Goal: Task Accomplishment & Management: Use online tool/utility

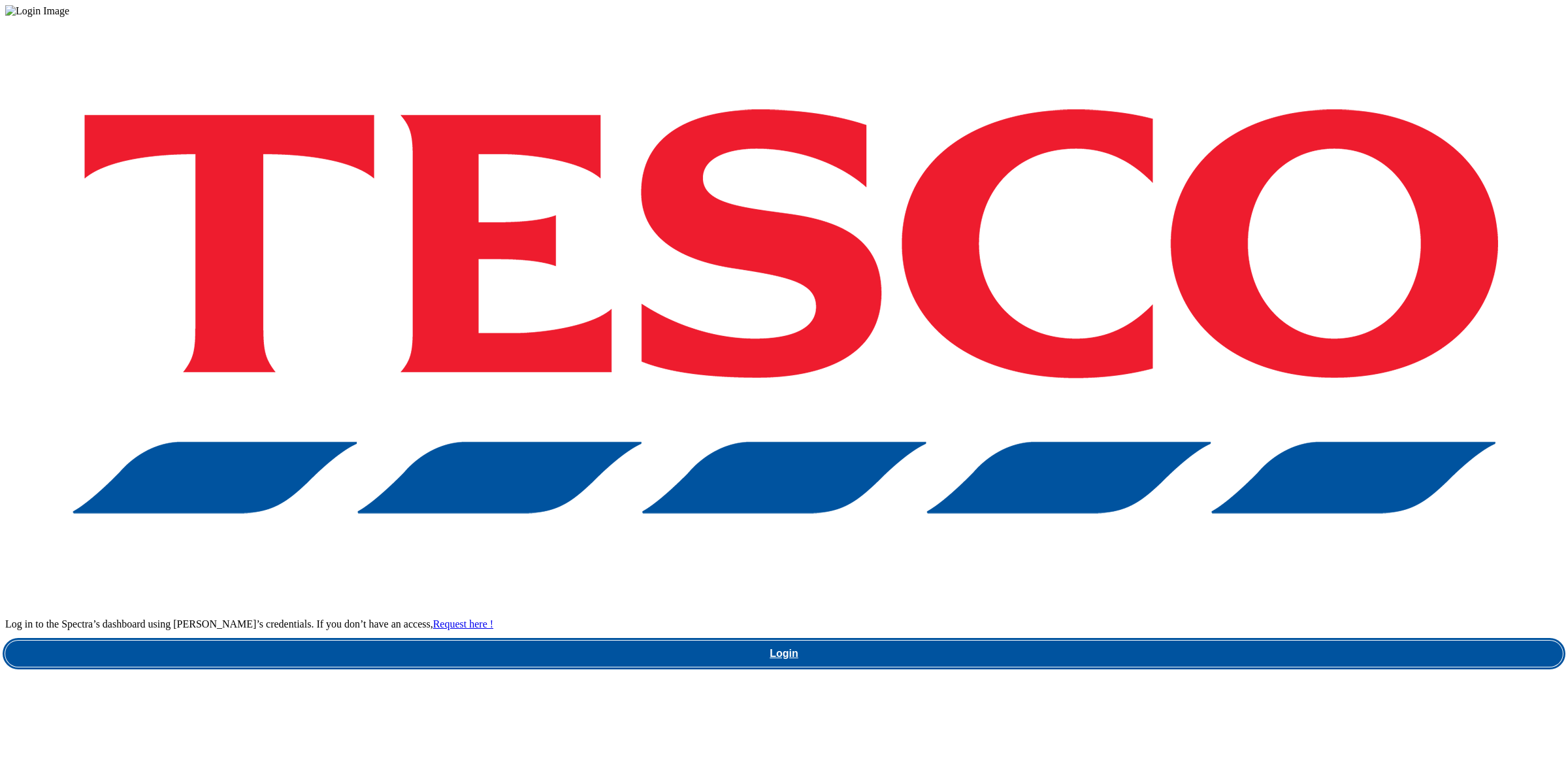
drag, startPoint x: 1129, startPoint y: 423, endPoint x: 1117, endPoint y: 304, distance: 119.6
click at [1129, 640] on link "Login" at bounding box center [784, 653] width 1557 height 26
click at [1173, 640] on link "Login" at bounding box center [784, 653] width 1557 height 26
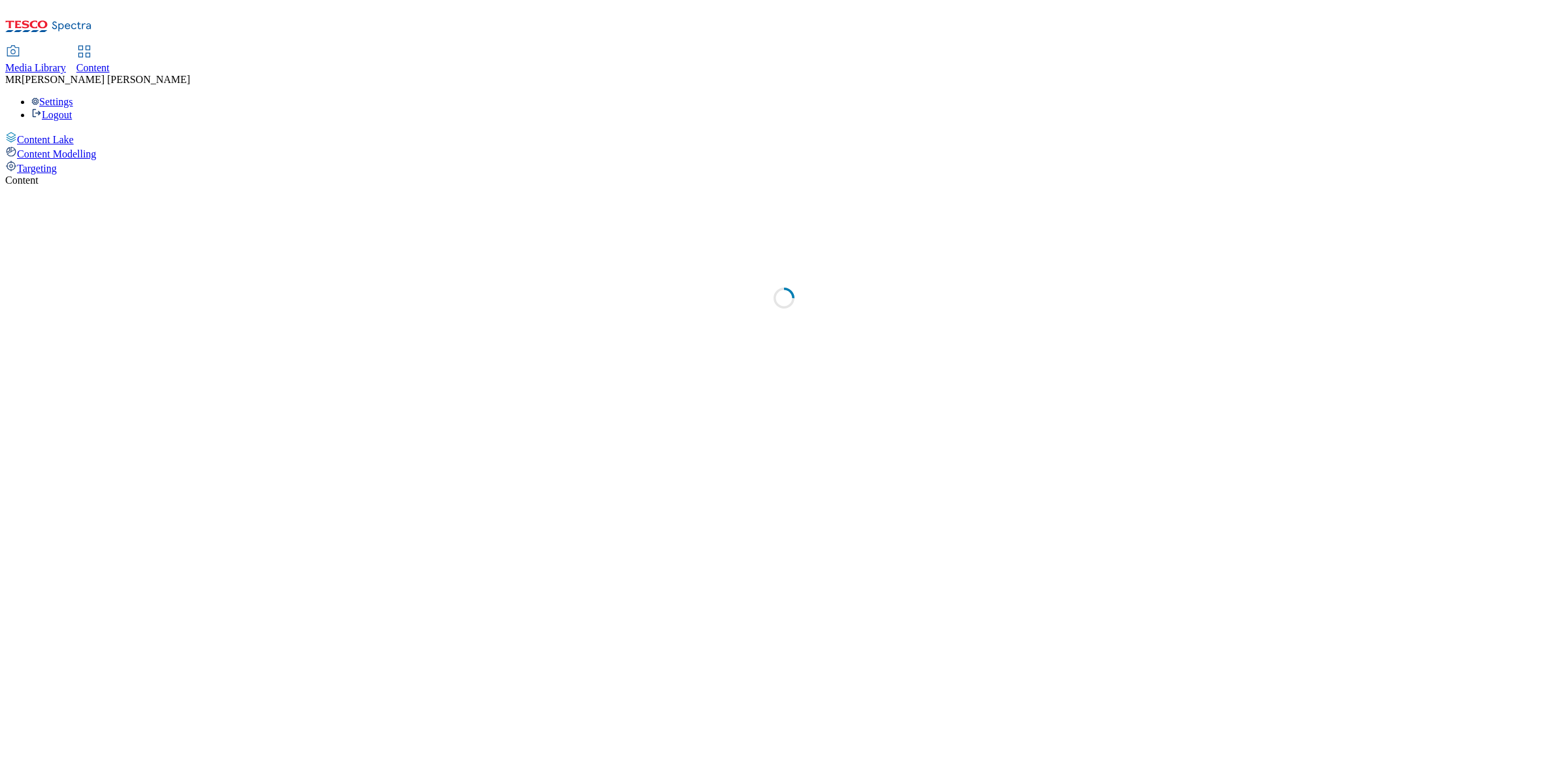
select select "ghs-uk"
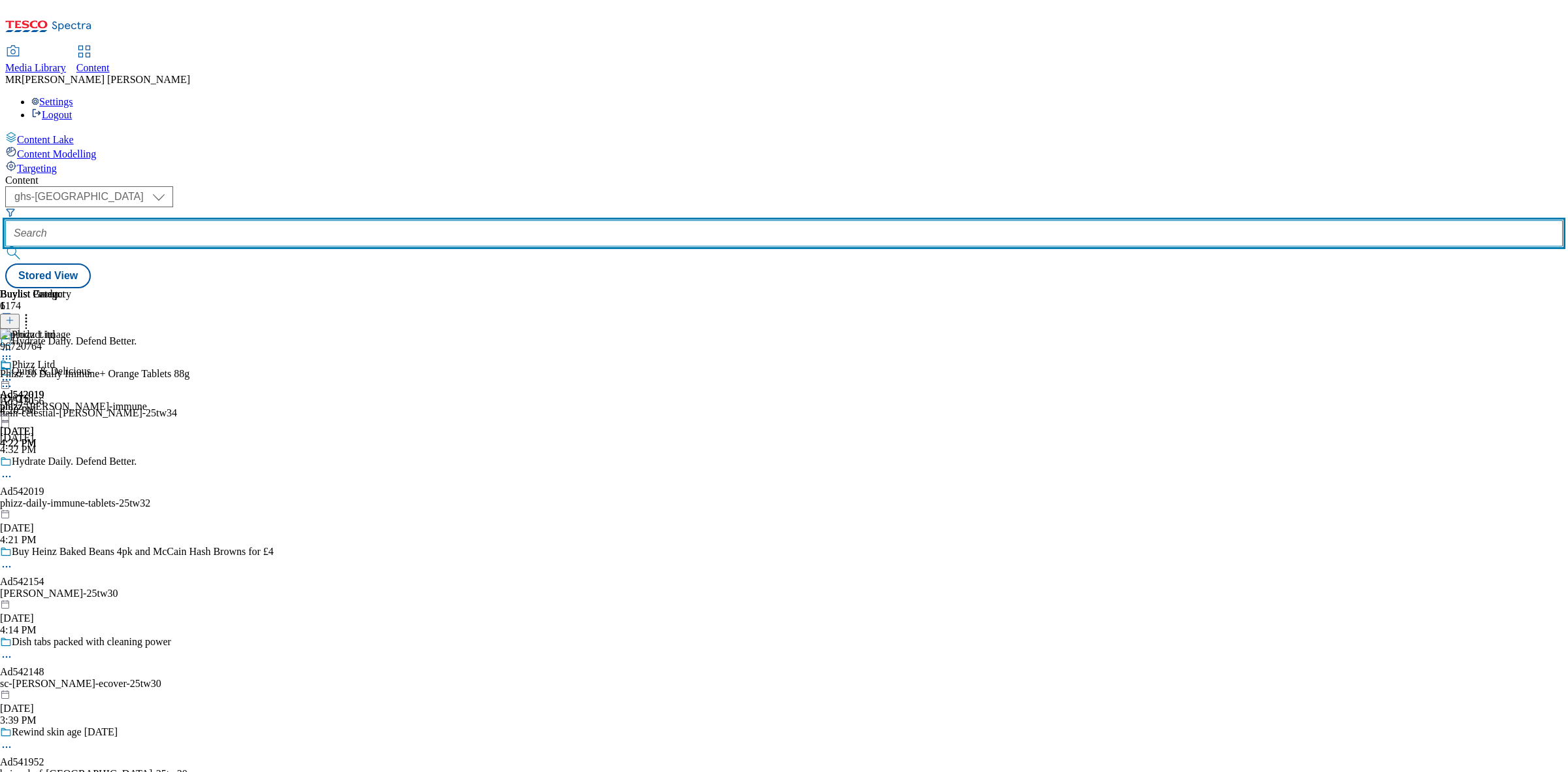
click at [330, 220] on input "text" at bounding box center [784, 233] width 1557 height 26
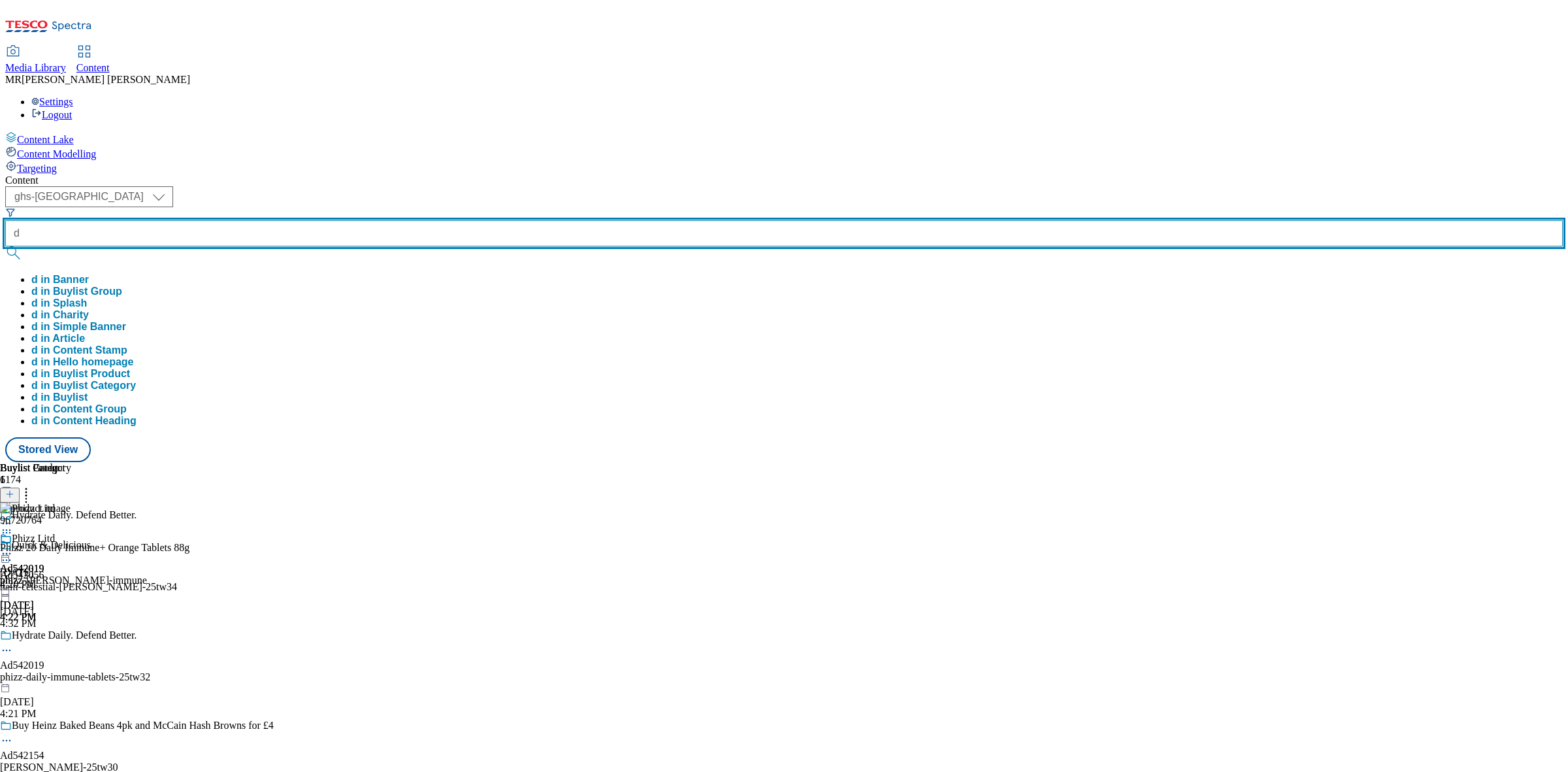
type input "d"
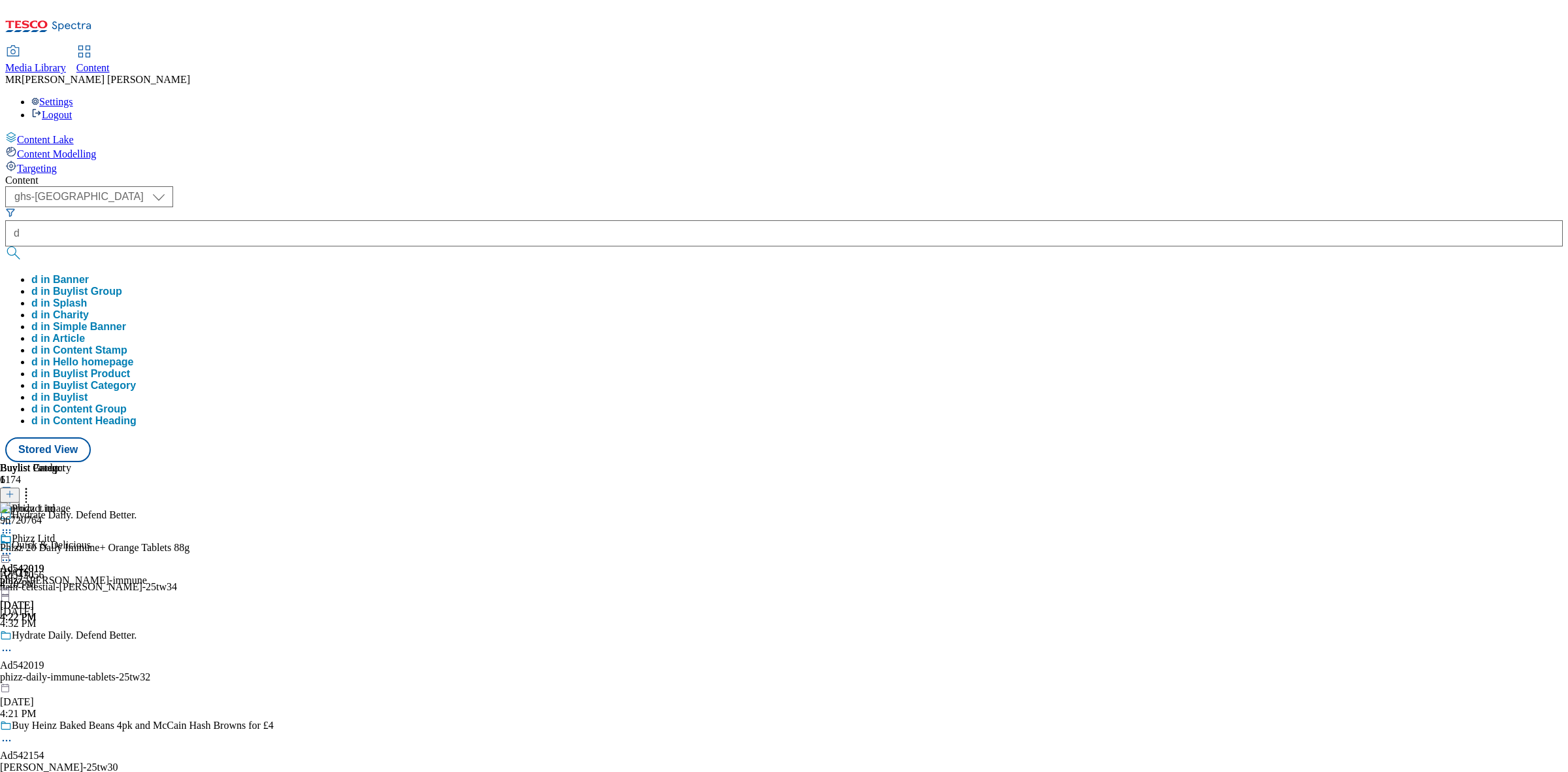
drag, startPoint x: 508, startPoint y: 45, endPoint x: 476, endPoint y: 85, distance: 51.2
click at [508, 174] on div "Content ( optional ) ghs-roi ghs-uk ghs-uk d d in Banner d in Buylist Group d i…" at bounding box center [784, 318] width 1557 height 288
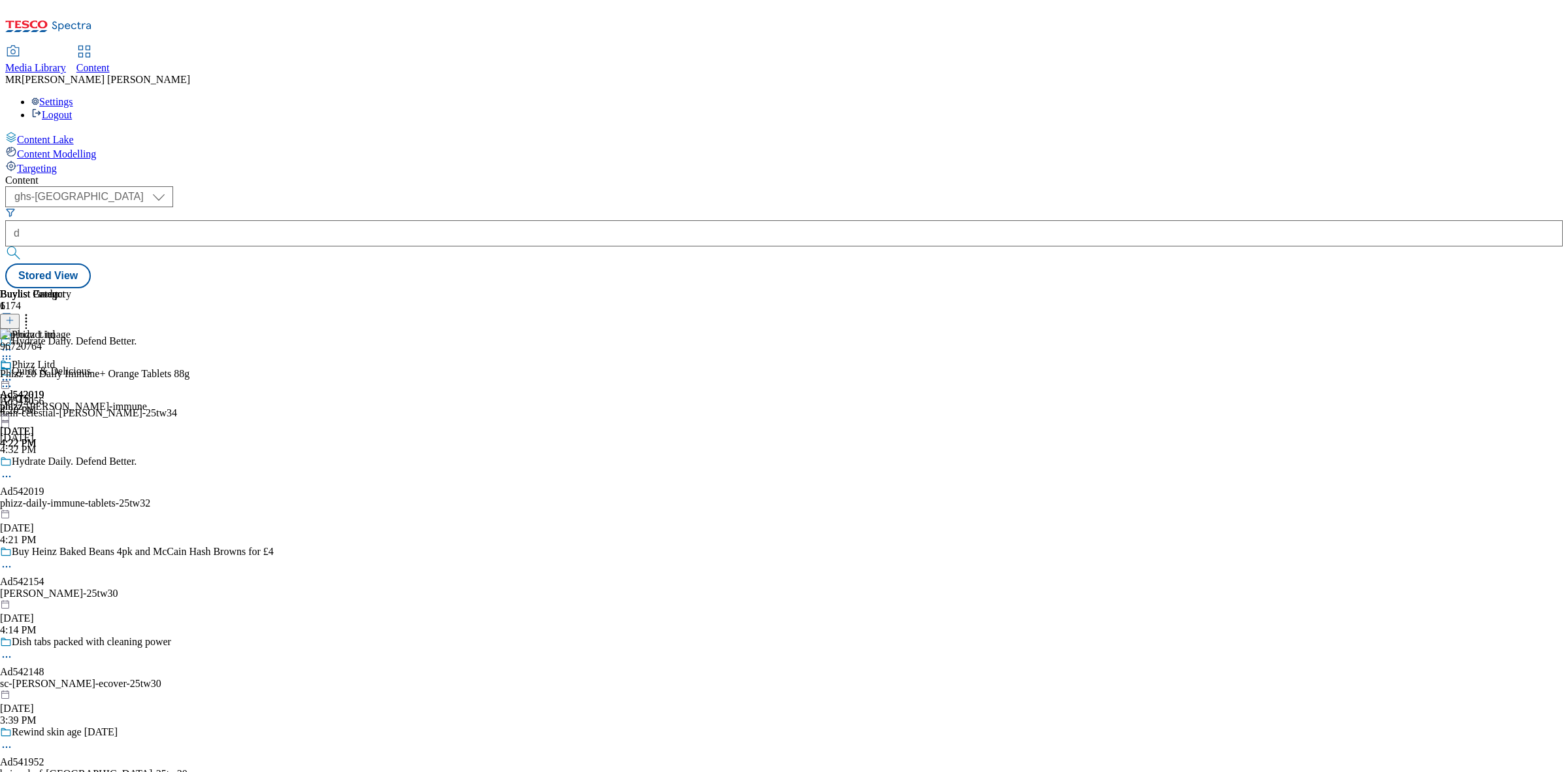
click at [13, 373] on icon at bounding box center [6, 380] width 13 height 13
click at [71, 462] on span "Preview" at bounding box center [56, 467] width 31 height 10
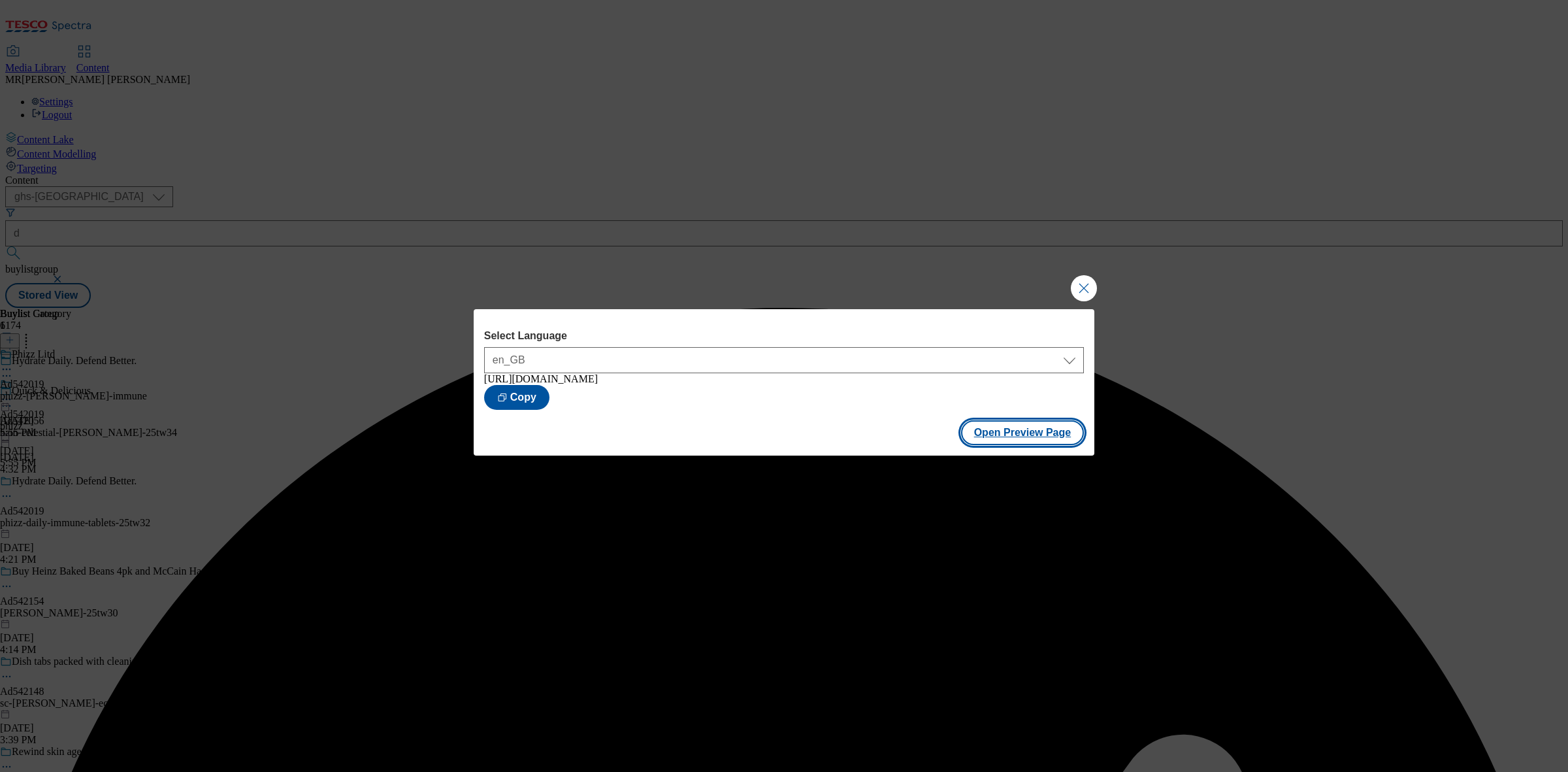
click at [1010, 435] on button "Open Preview Page" at bounding box center [1022, 432] width 123 height 25
click at [1084, 302] on div "Select Language en_GB en_GB https://www.tesco.com/groceries/en-GB/buylists/phiz…" at bounding box center [784, 386] width 1568 height 772
click at [1071, 278] on button "Close Modal" at bounding box center [1083, 288] width 26 height 26
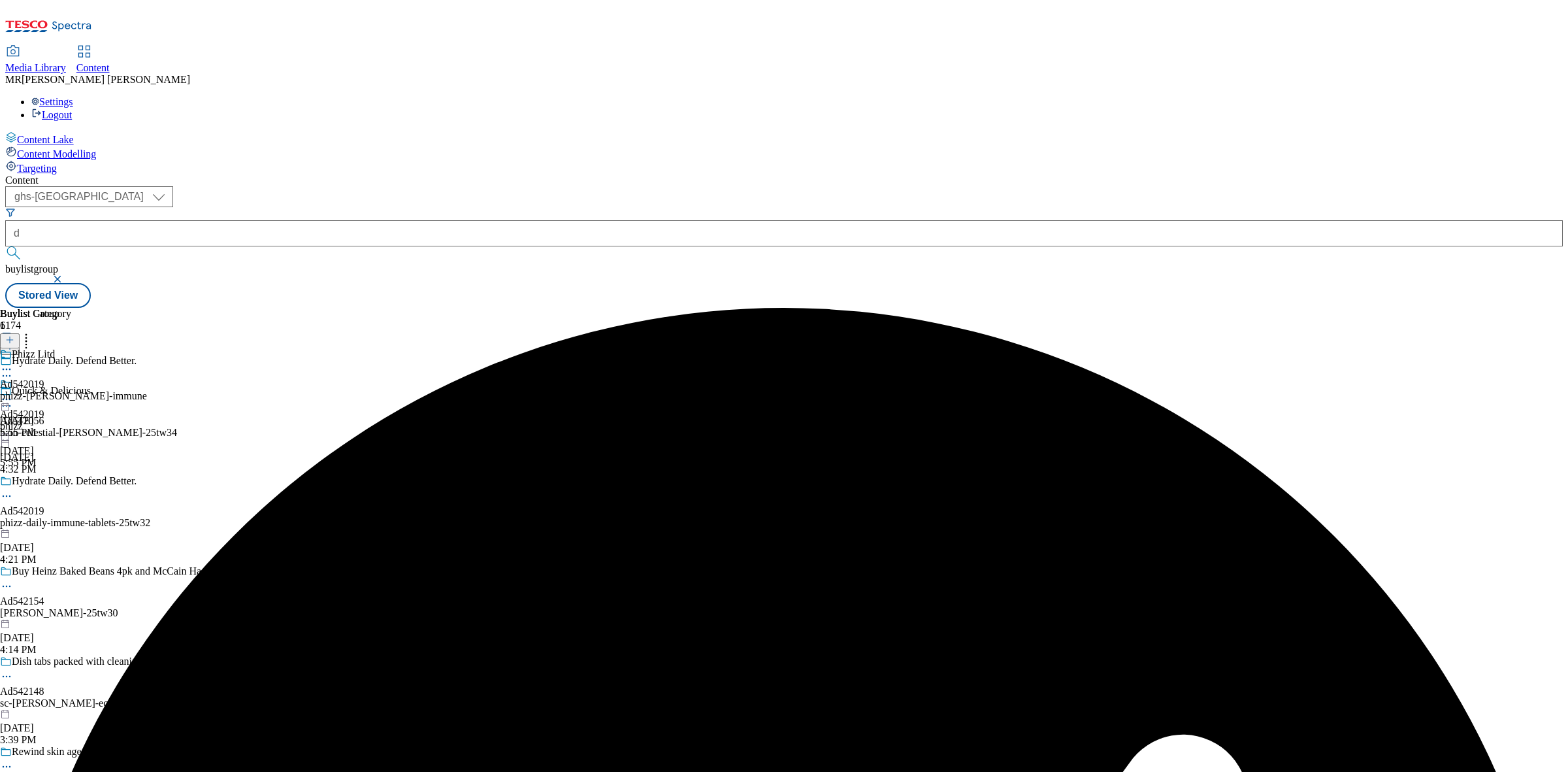
click at [8, 399] on circle at bounding box center [6, 400] width 2 height 2
click at [69, 528] on span "Publish" at bounding box center [55, 532] width 29 height 10
